Goal: Use online tool/utility: Use online tool/utility

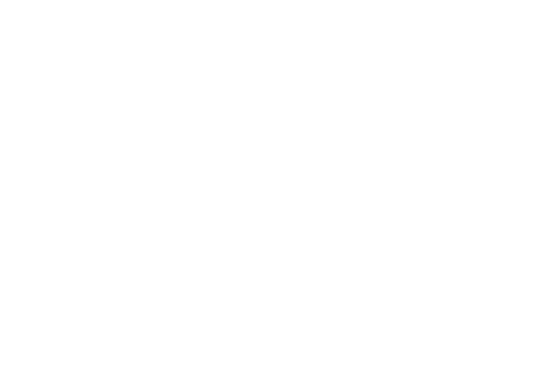
click at [485, 4] on html at bounding box center [266, 2] width 533 height 4
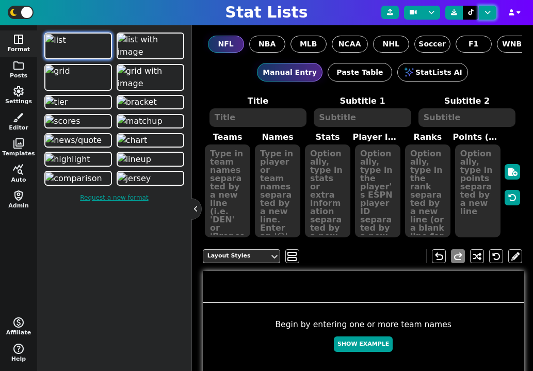
click at [486, 14] on button at bounding box center [488, 13] width 18 height 14
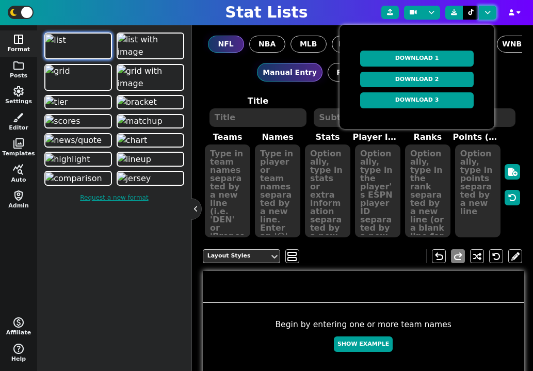
click at [486, 14] on button at bounding box center [488, 13] width 18 height 14
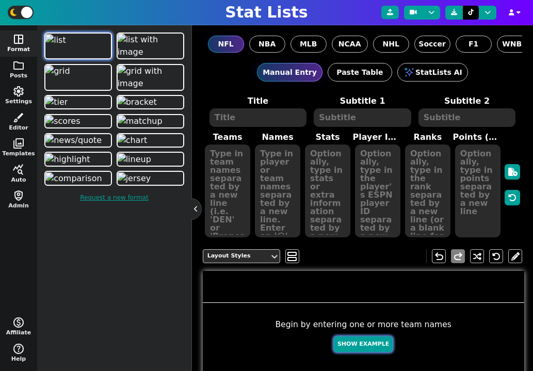
click at [359, 347] on button "Show Example" at bounding box center [363, 344] width 59 height 16
type textarea "Example Post"
type textarea "Random"
type textarea "BUF [PERSON_NAME] DAL TB GB SF JAX DET MIA"
type textarea "[PERSON_NAME] [PERSON_NAME] [PERSON_NAME] [PERSON_NAME] [PERSON_NAME] [PERSON_N…"
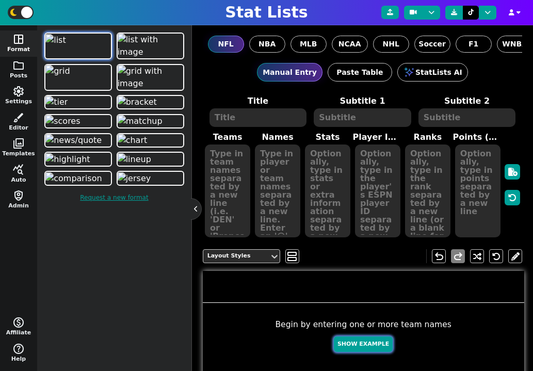
type textarea "657 577 465 458 457 415 325 244 234 152"
type textarea "3918298 3139477 4432577 2577417 3052587 4036378 4361741 4360310 3046779 4241479"
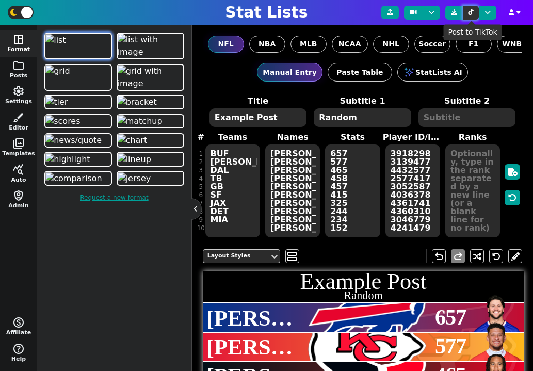
click at [471, 12] on icon at bounding box center [471, 12] width 6 height 6
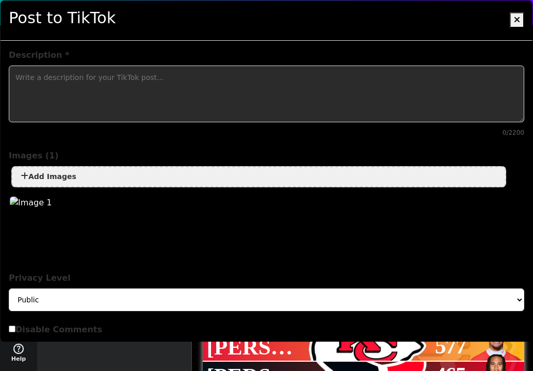
scroll to position [76, 0]
